Goal: Information Seeking & Learning: Check status

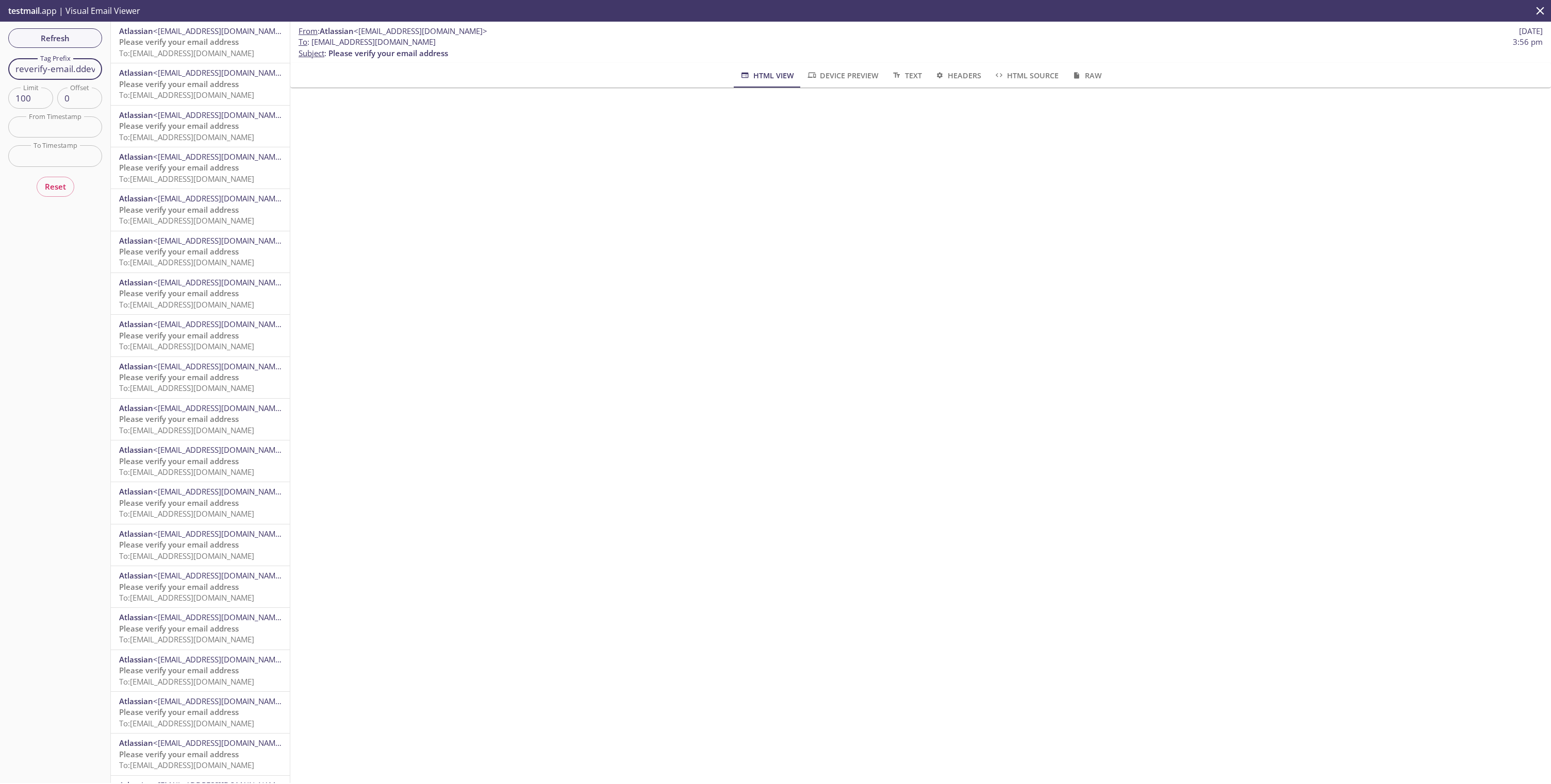
click at [50, 72] on input "reverify-email.ddev" at bounding box center [54, 68] width 93 height 21
type input "change-email.a.stg"
click at [212, 30] on span "<[EMAIL_ADDRESS][DOMAIN_NAME]>" at bounding box center [220, 30] width 134 height 10
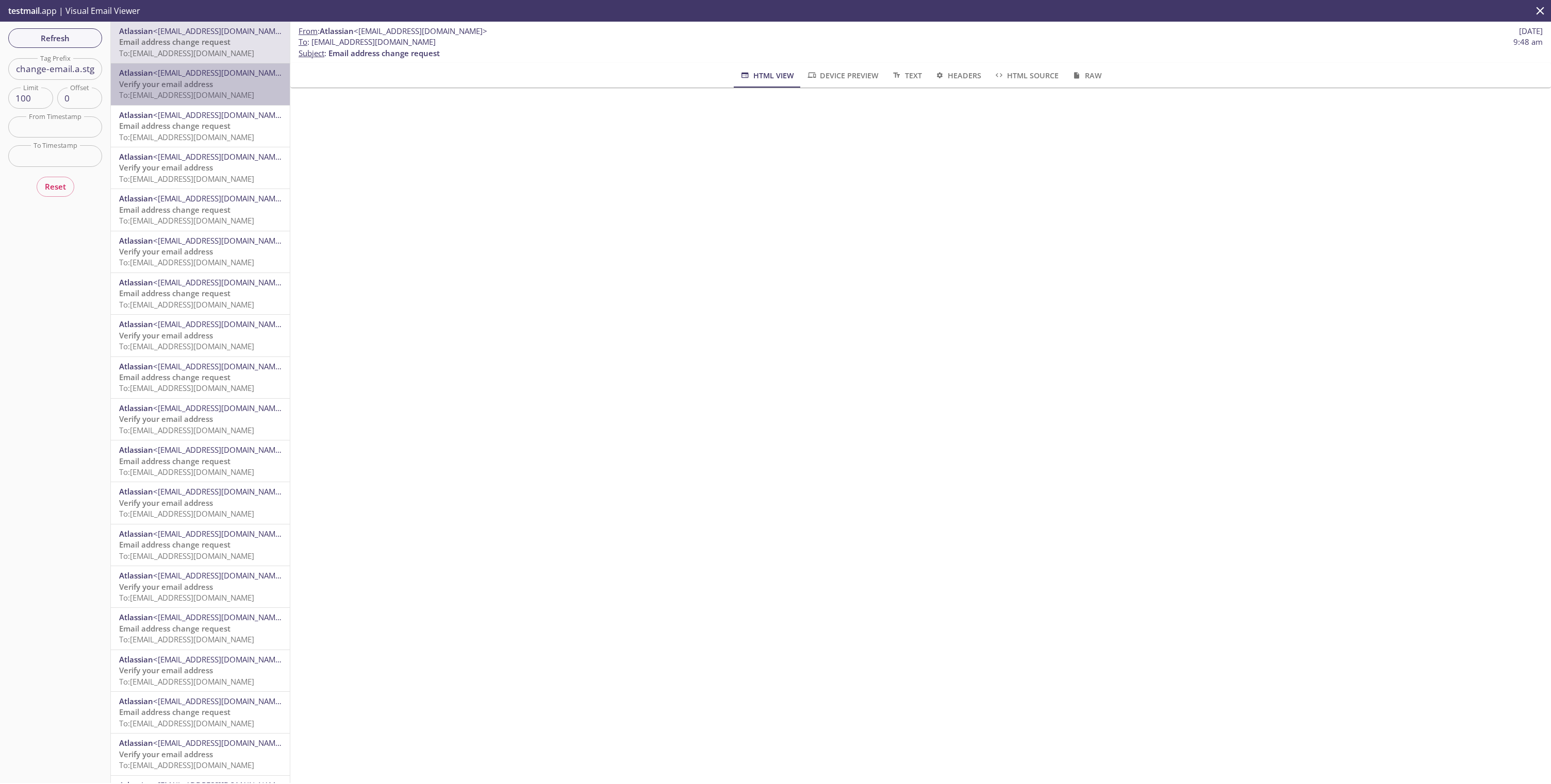
click at [202, 98] on span "To: polli.change-email.a.stg@inbox.testmail.app" at bounding box center [186, 94] width 135 height 10
click at [204, 35] on span "<[EMAIL_ADDRESS][DOMAIN_NAME]>" at bounding box center [220, 30] width 134 height 10
click at [211, 71] on span "<[EMAIL_ADDRESS][DOMAIN_NAME]>" at bounding box center [220, 73] width 134 height 10
click at [207, 38] on span "Email address change request" at bounding box center [174, 41] width 111 height 10
click at [207, 72] on span "<[EMAIL_ADDRESS][DOMAIN_NAME]>" at bounding box center [220, 73] width 134 height 10
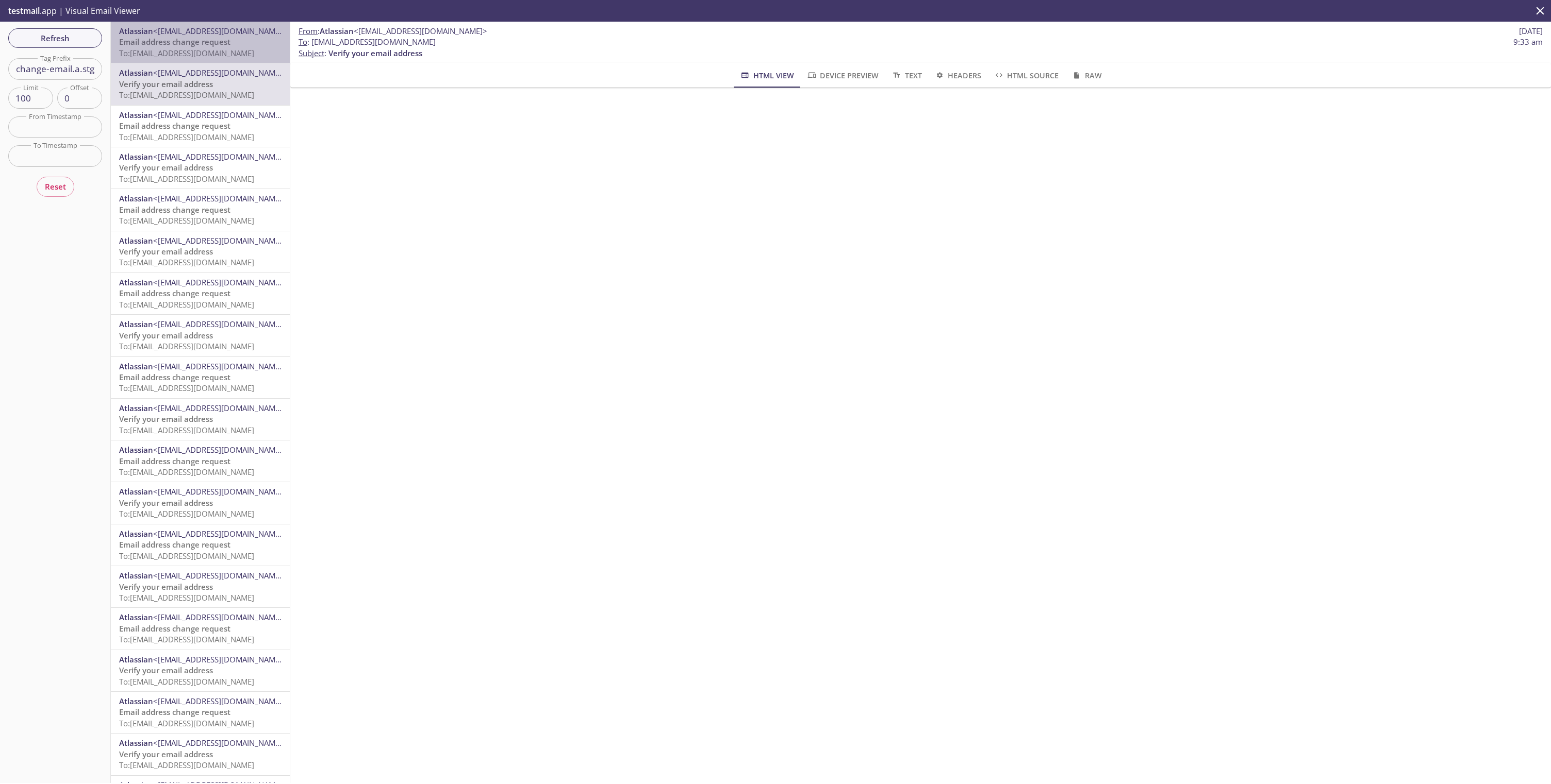
click at [221, 44] on span "Email address change request" at bounding box center [174, 41] width 111 height 10
click at [59, 72] on input "change-email.a.stg" at bounding box center [54, 68] width 93 height 21
click at [87, 67] on input "change-email.a.stg" at bounding box center [54, 68] width 93 height 21
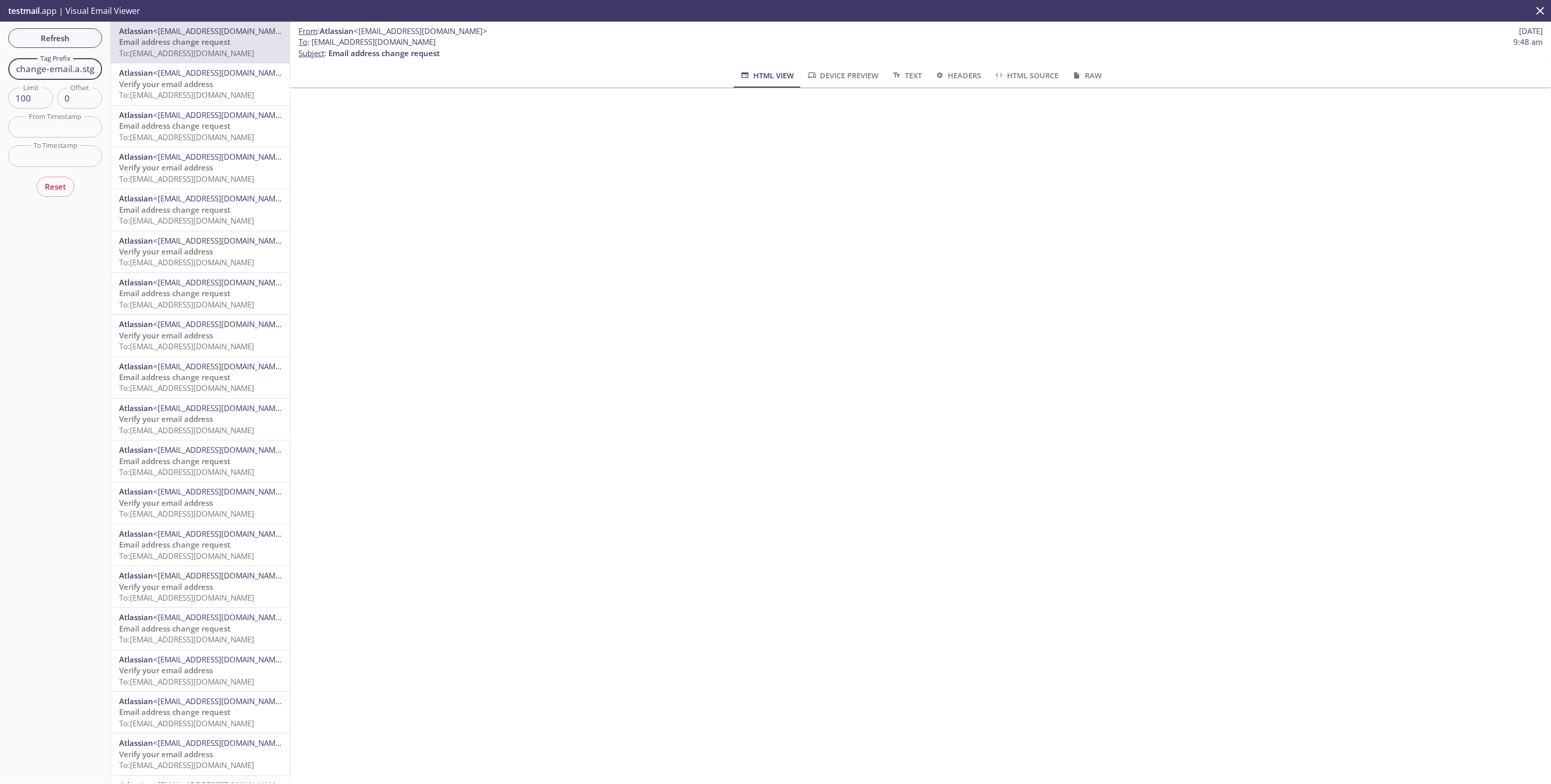
paste input "polli.createapitoken.stg@inbox.testmail.app"
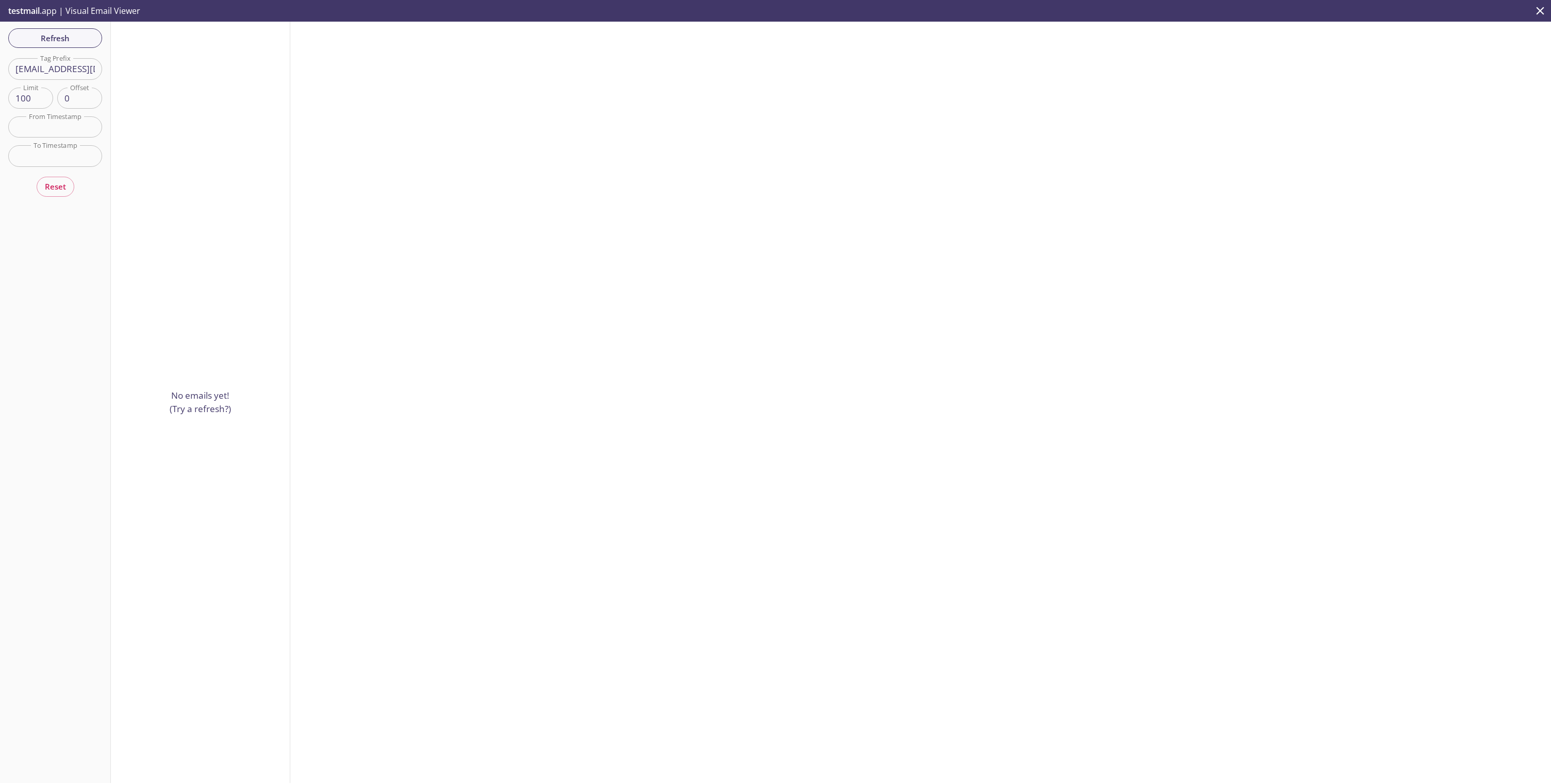
click at [46, 72] on input "polli.createapitoken.stg@inbox.testmail.app" at bounding box center [54, 68] width 93 height 21
click at [38, 70] on input "polli.createapitoken.stg@inbox.testmail.app" at bounding box center [54, 68] width 93 height 21
click at [83, 68] on input "createapitoken.stg@inbox.testmail.app" at bounding box center [54, 68] width 93 height 21
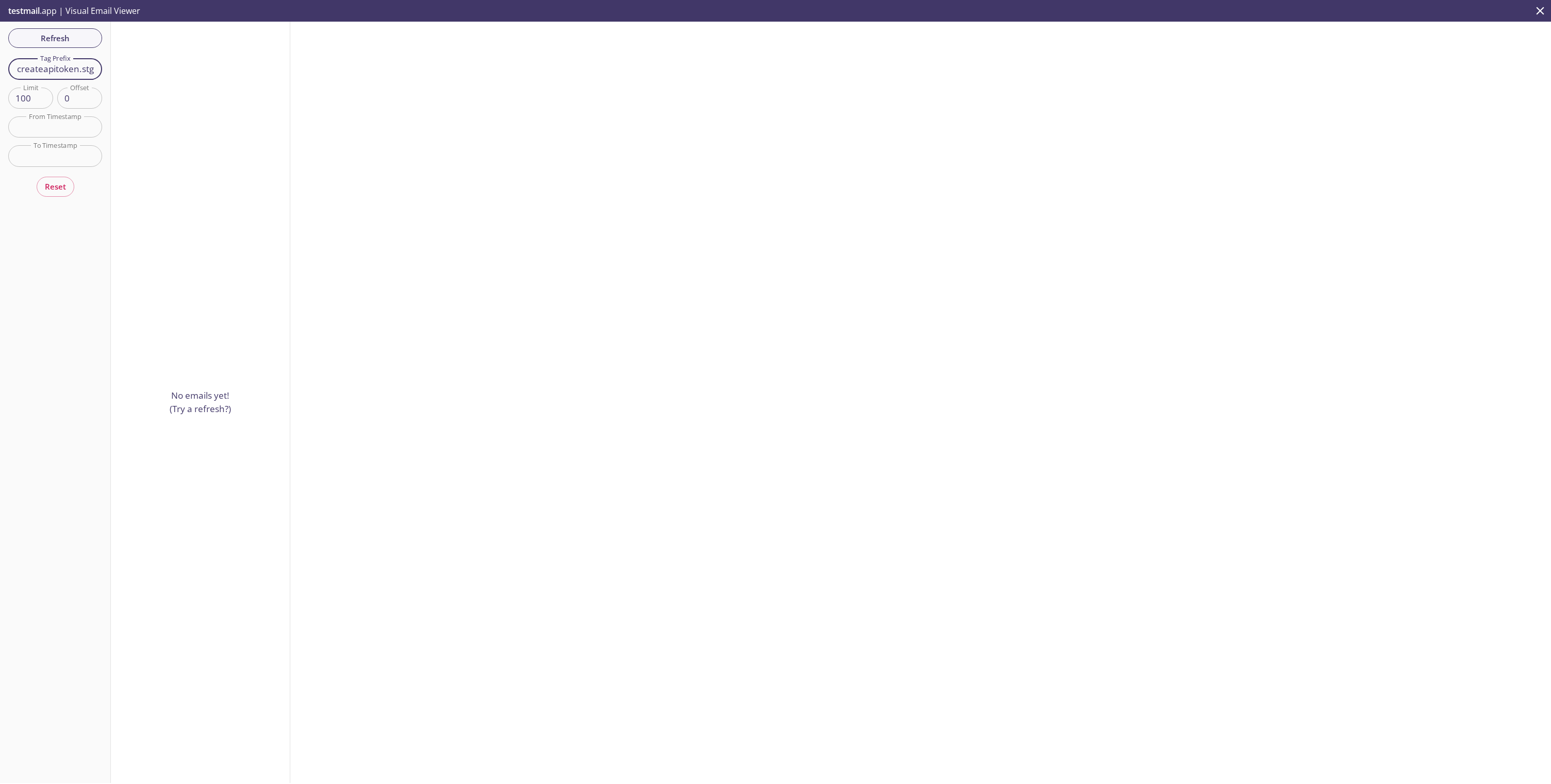
type input "createapitoken.stg"
click at [69, 310] on div "Refresh Filters Tag Prefix createapitoken.stg Tag Prefix Limit 100 Limit Offset…" at bounding box center [55, 402] width 111 height 761
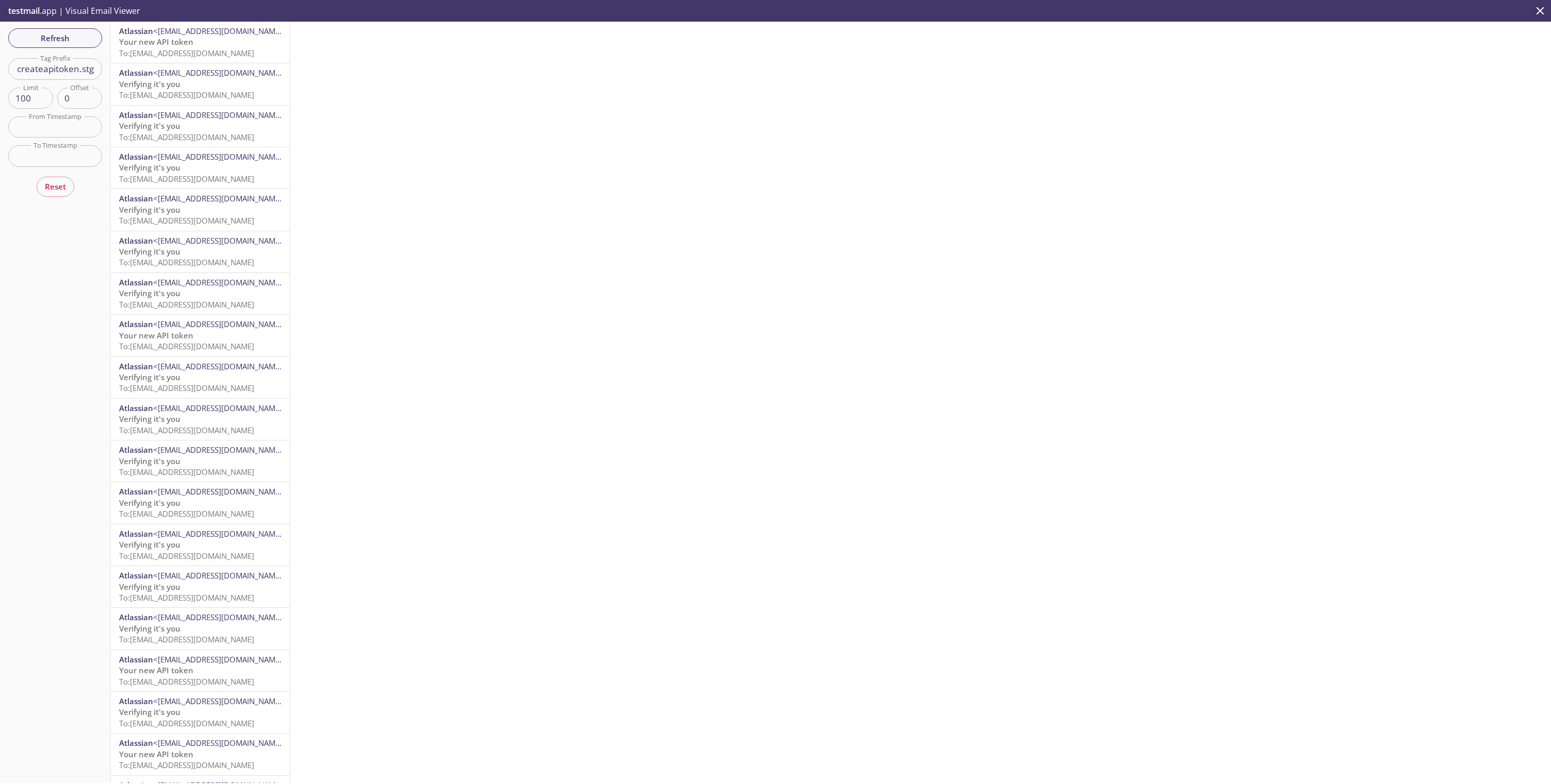
click at [193, 67] on div "Atlassian <noreply+d49343b@critical.jira-dev.com> Verifying it's you To: polli.…" at bounding box center [201, 84] width 179 height 41
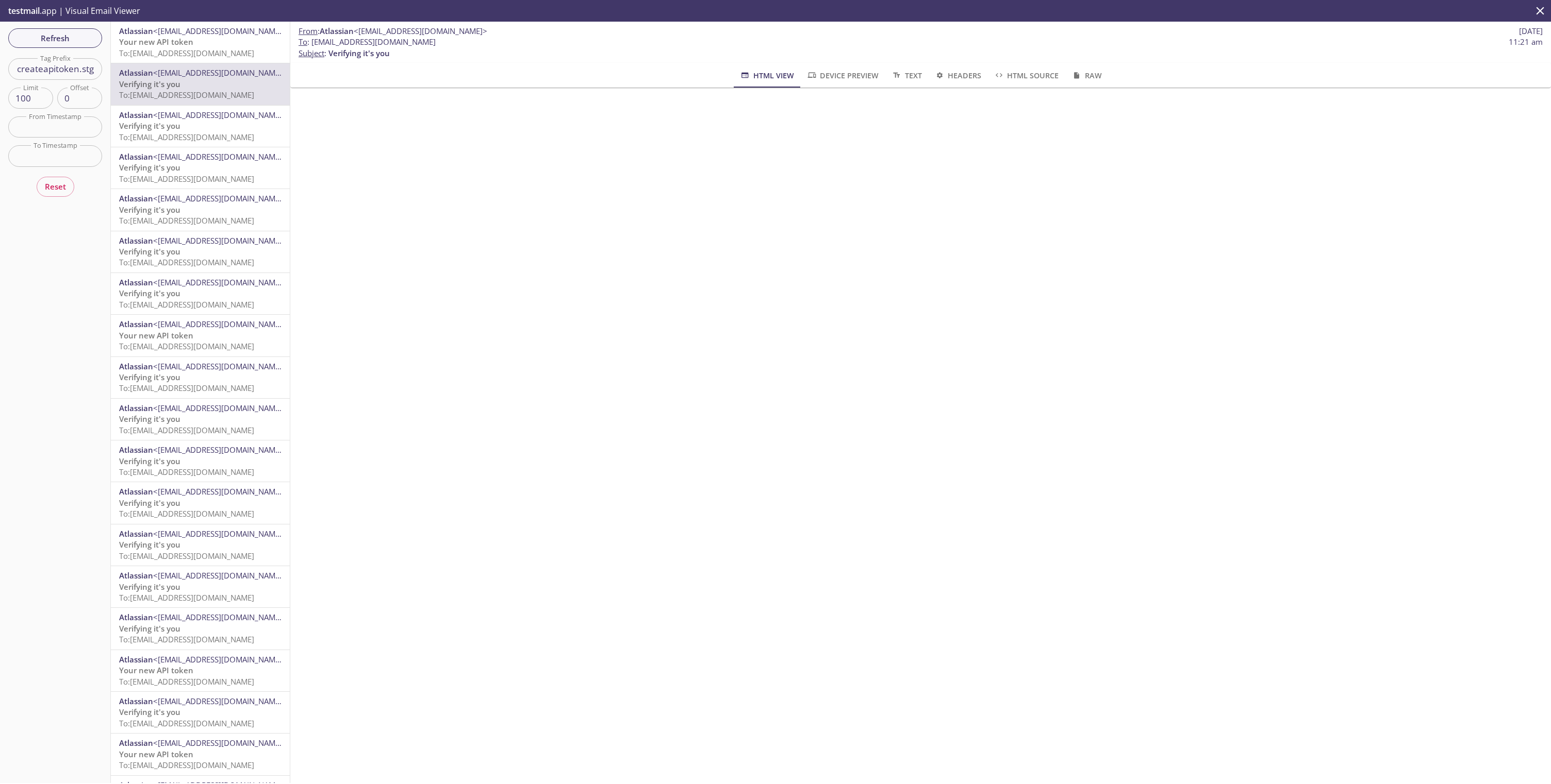
click at [194, 57] on span "To: polli.createapitoken.stg@inbox.testmail.app" at bounding box center [186, 53] width 135 height 10
click at [203, 114] on span "<noreply+d49343b@critical.jira-dev.com>" at bounding box center [220, 115] width 134 height 10
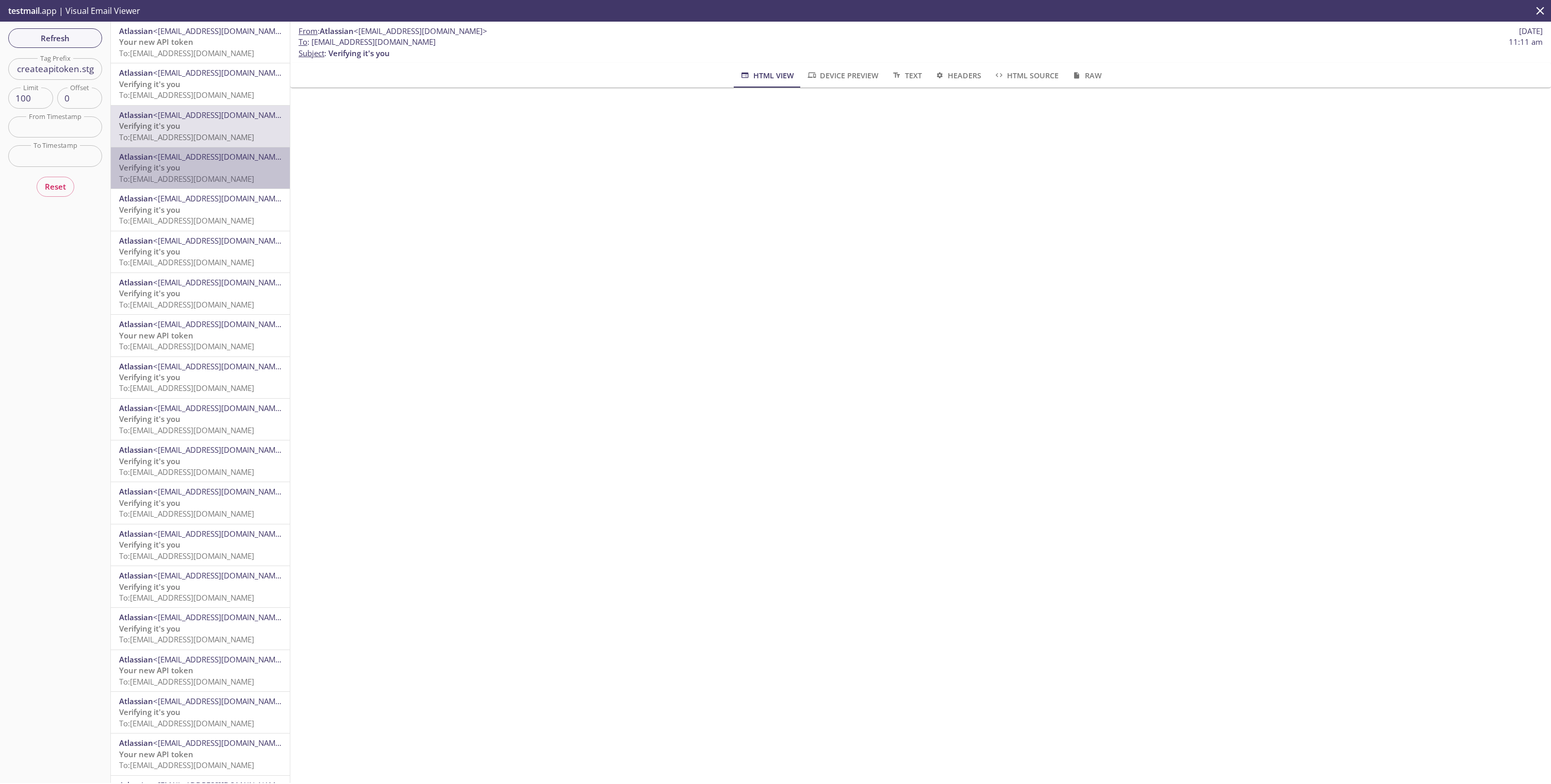
click at [193, 171] on p "Verifying it's you To: polli.createapitoken.stg@inbox.testmail.app" at bounding box center [200, 173] width 162 height 23
click at [207, 275] on div "Atlassian <noreply+d49343b@critical.jira-dev.com> Verifying it's you To: polli.…" at bounding box center [201, 294] width 179 height 41
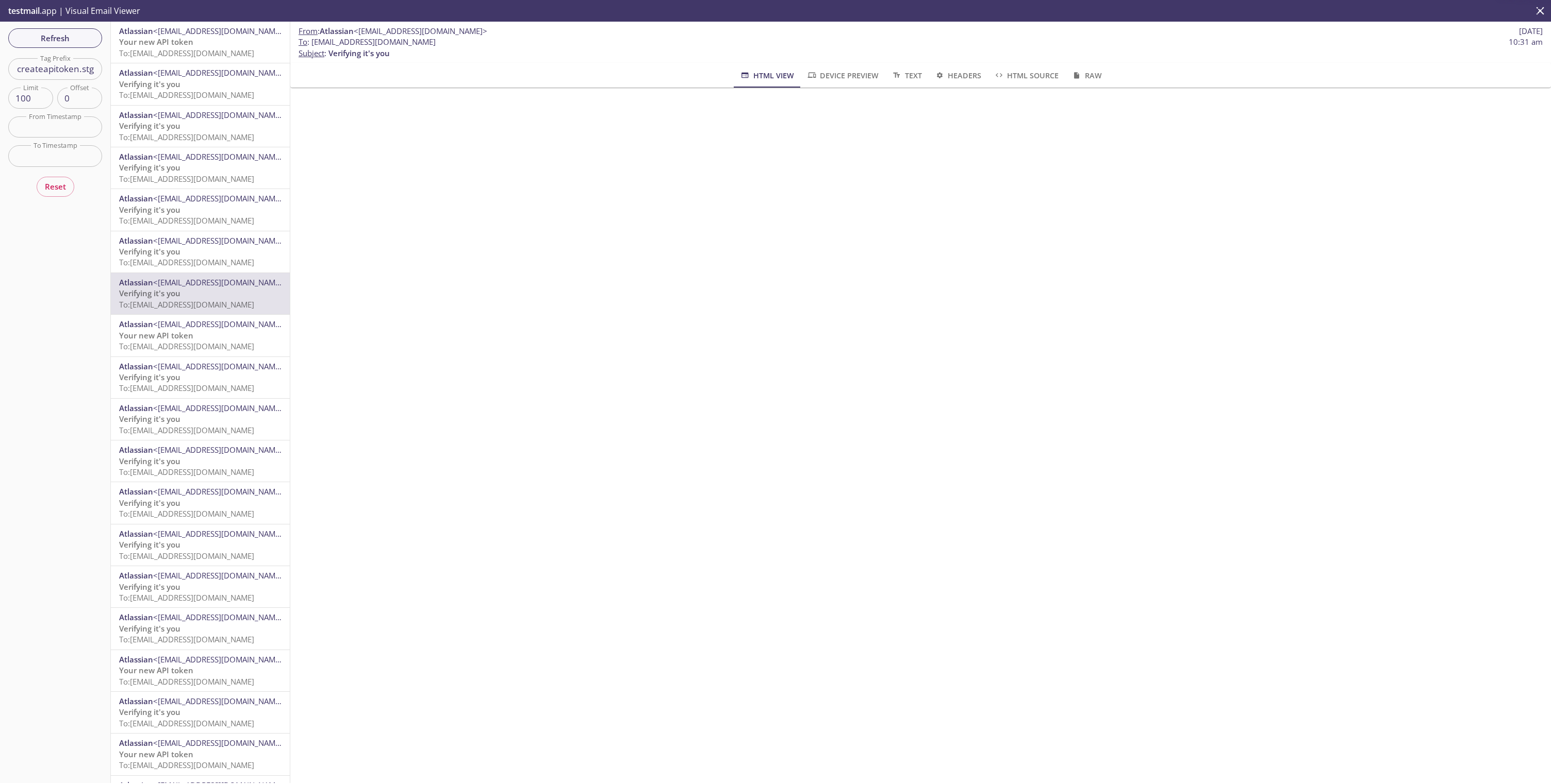
click at [210, 371] on span "<noreply+d49343b@critical.jira-dev.com>" at bounding box center [220, 366] width 134 height 10
click at [201, 282] on span "<noreply+d49343b@critical.jira-dev.com>" at bounding box center [220, 282] width 134 height 10
click at [203, 209] on p "Verifying it's you To: polli.createapitoken.stg@inbox.testmail.app" at bounding box center [200, 215] width 162 height 23
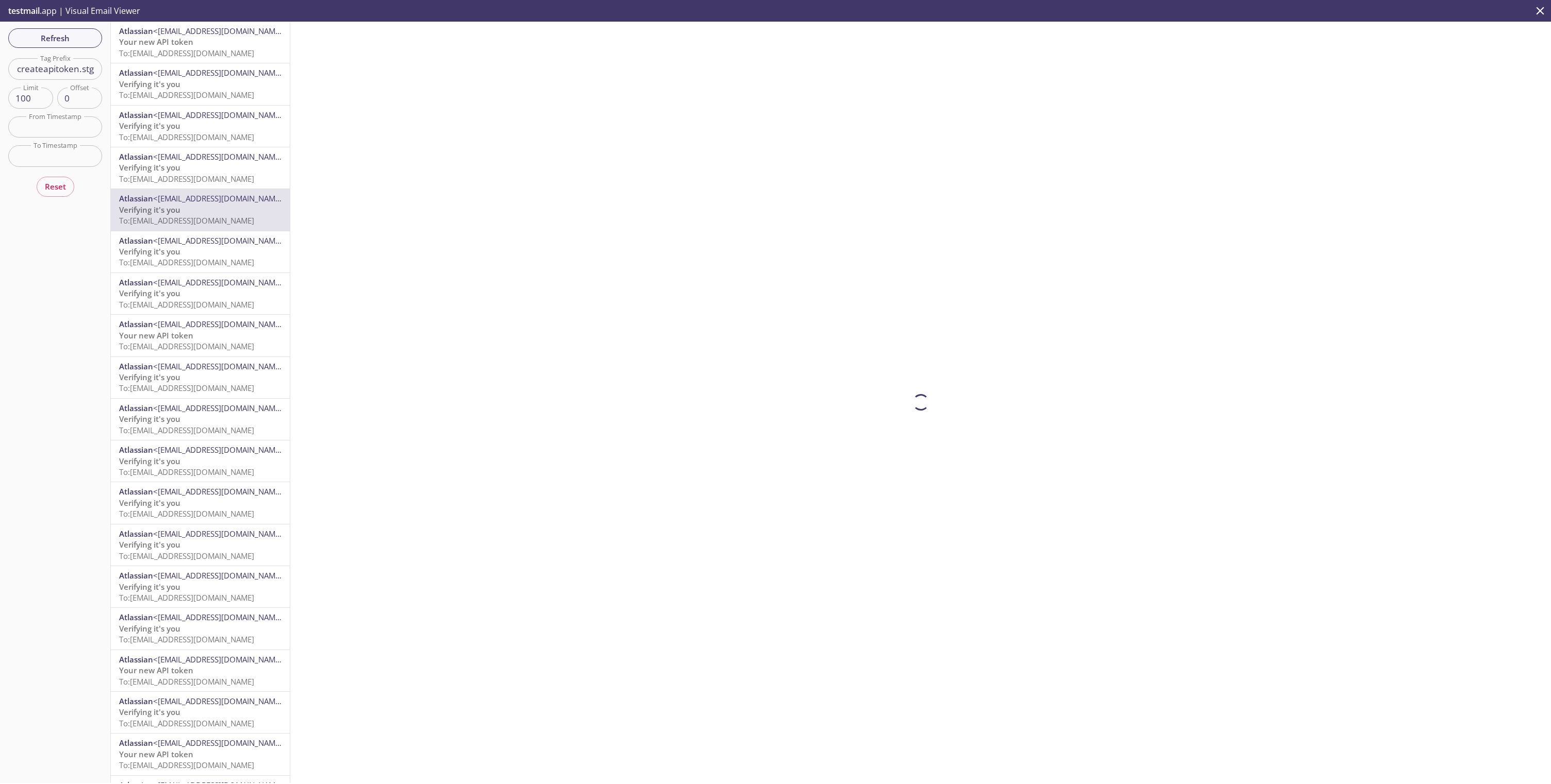
click at [205, 160] on span "<noreply+d49343b@critical.jira-dev.com>" at bounding box center [220, 156] width 134 height 10
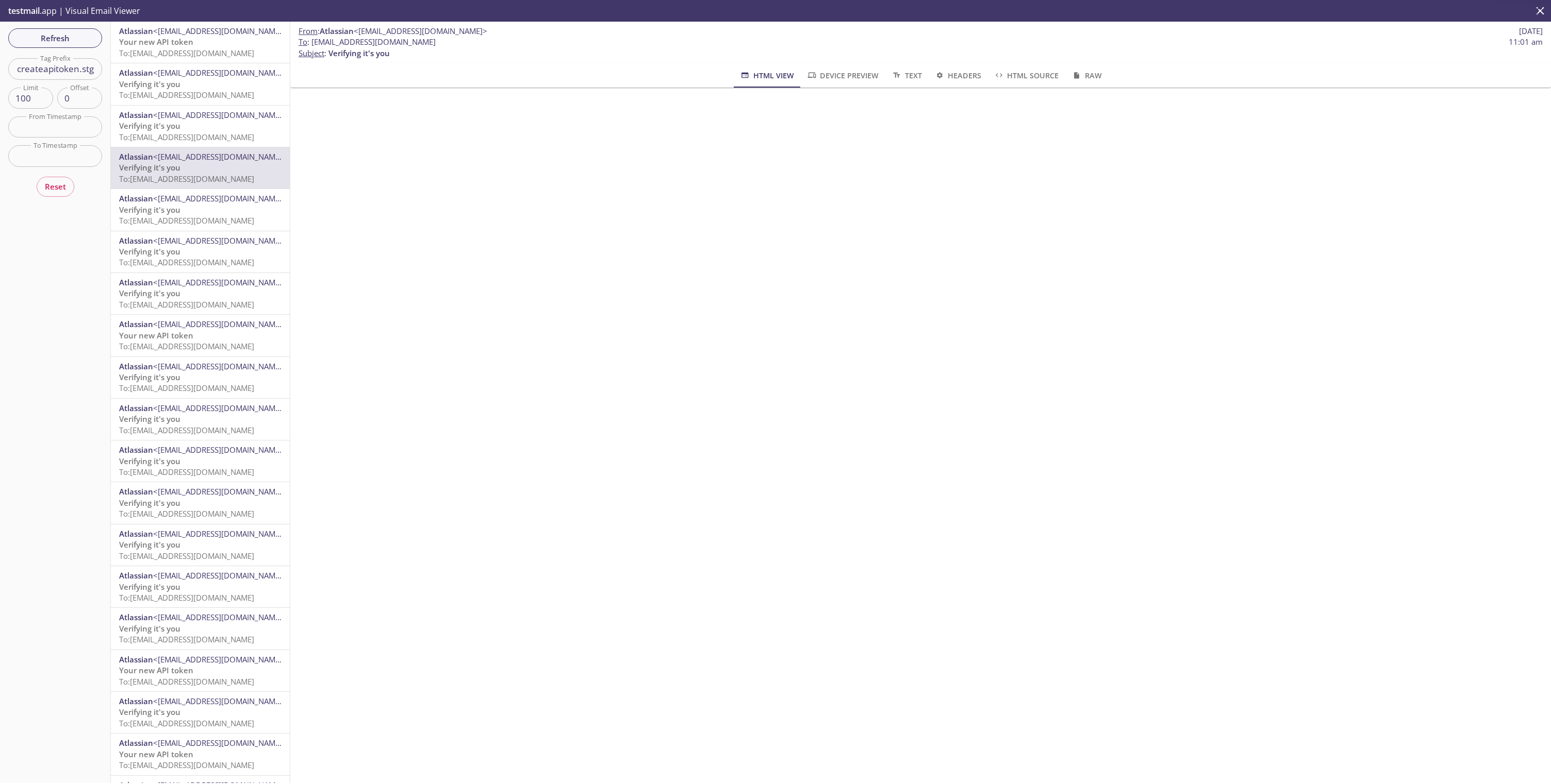
click at [213, 128] on p "Verifying it's you To: polli.createapitoken.stg@inbox.testmail.app" at bounding box center [200, 132] width 162 height 23
